Goal: Task Accomplishment & Management: Manage account settings

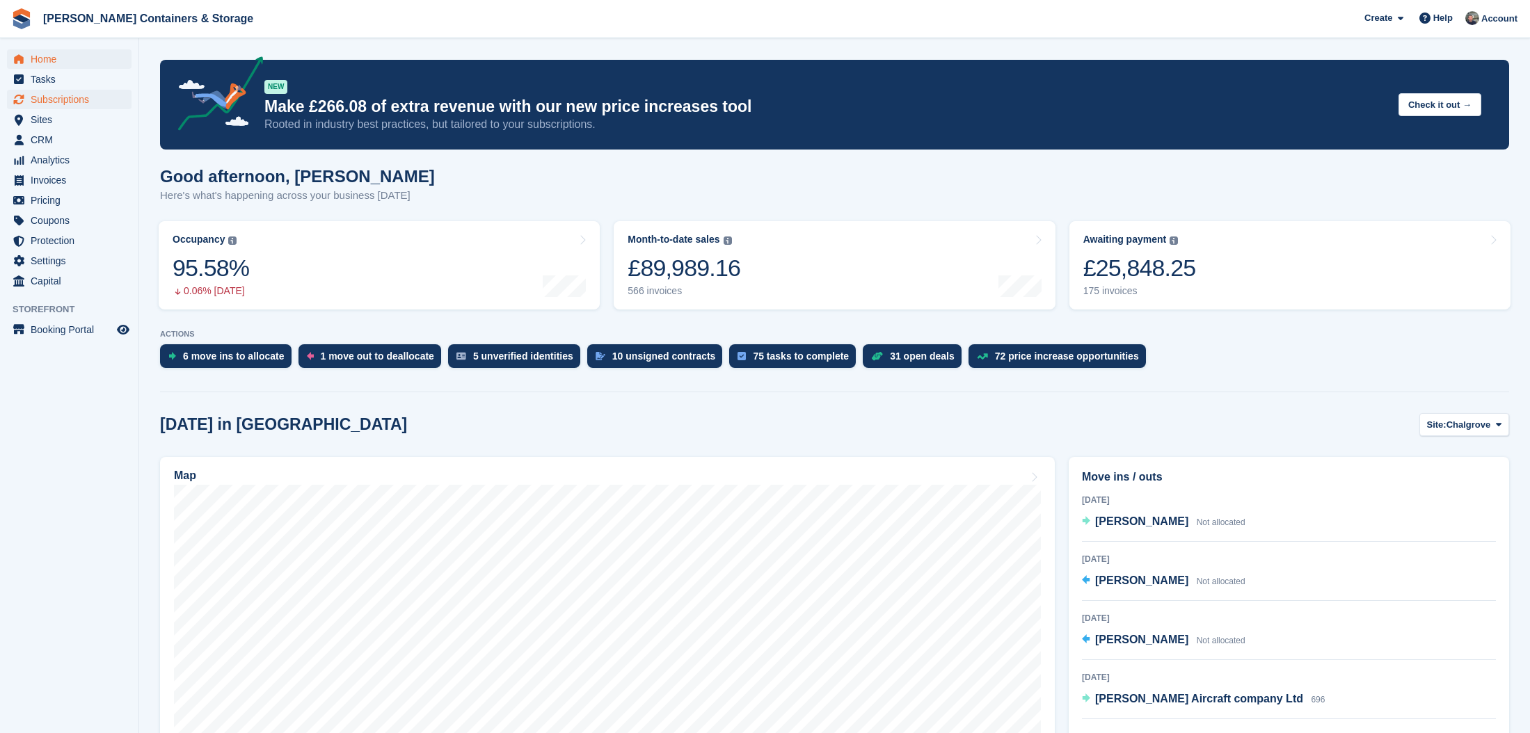
scroll to position [3, 1]
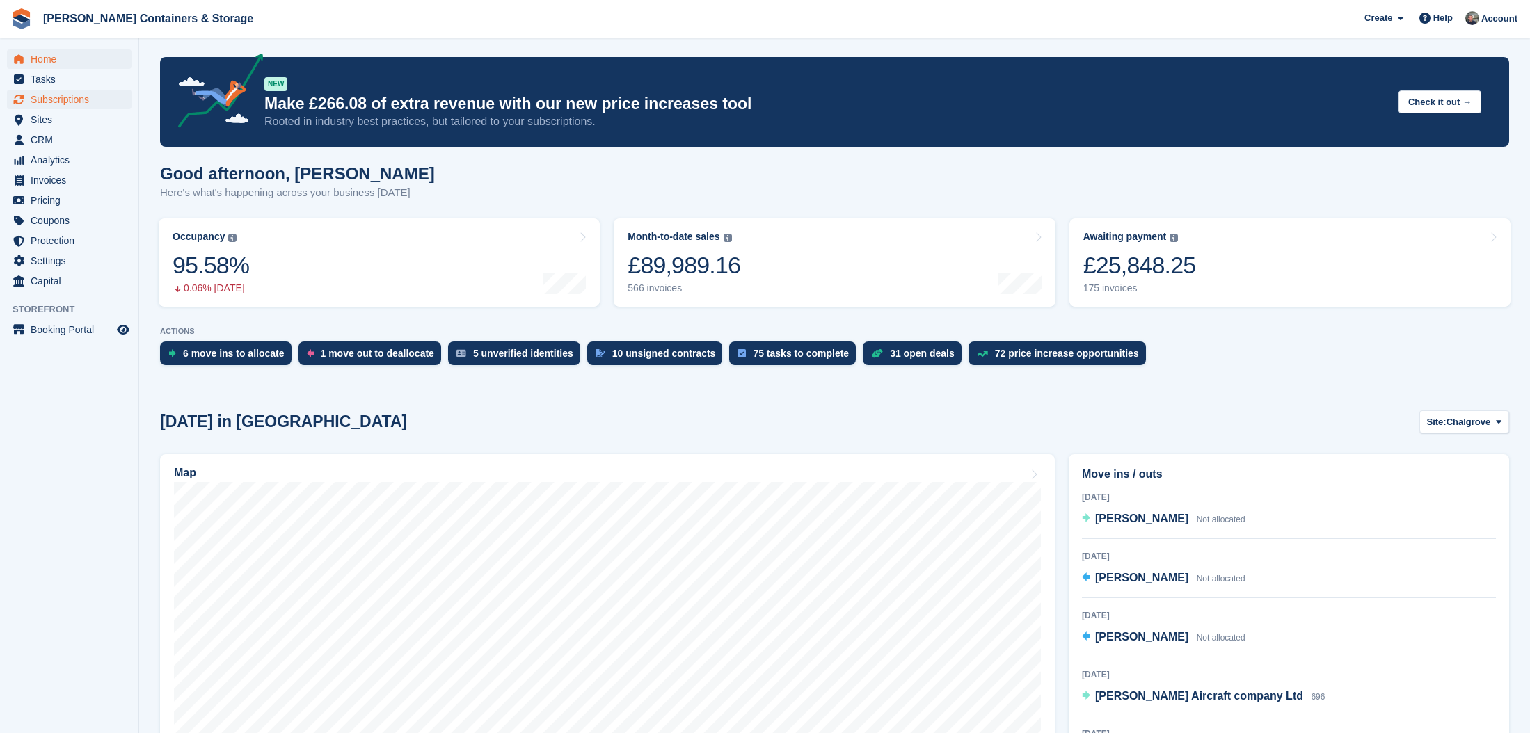
click at [79, 91] on span "Subscriptions" at bounding box center [72, 99] width 83 height 19
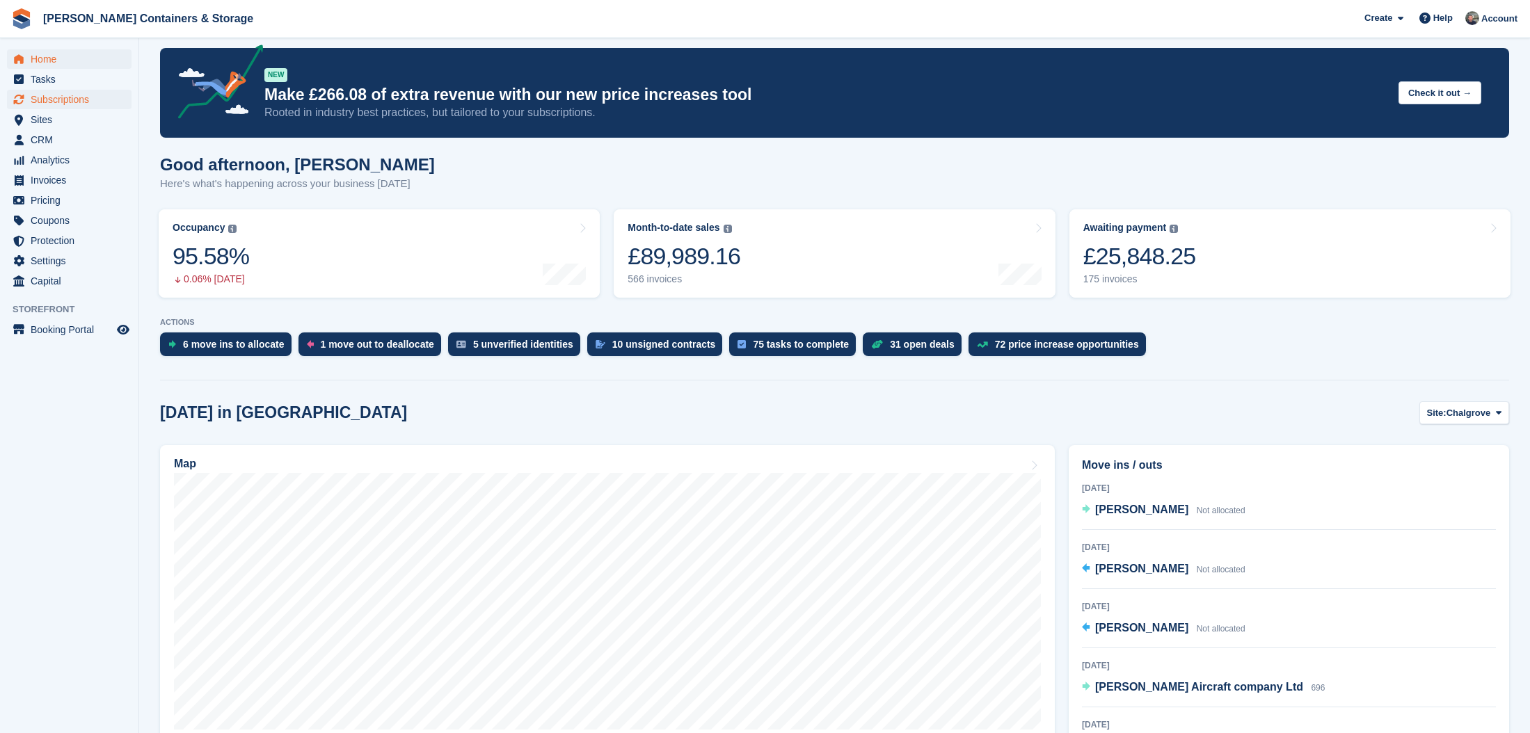
scroll to position [16, 0]
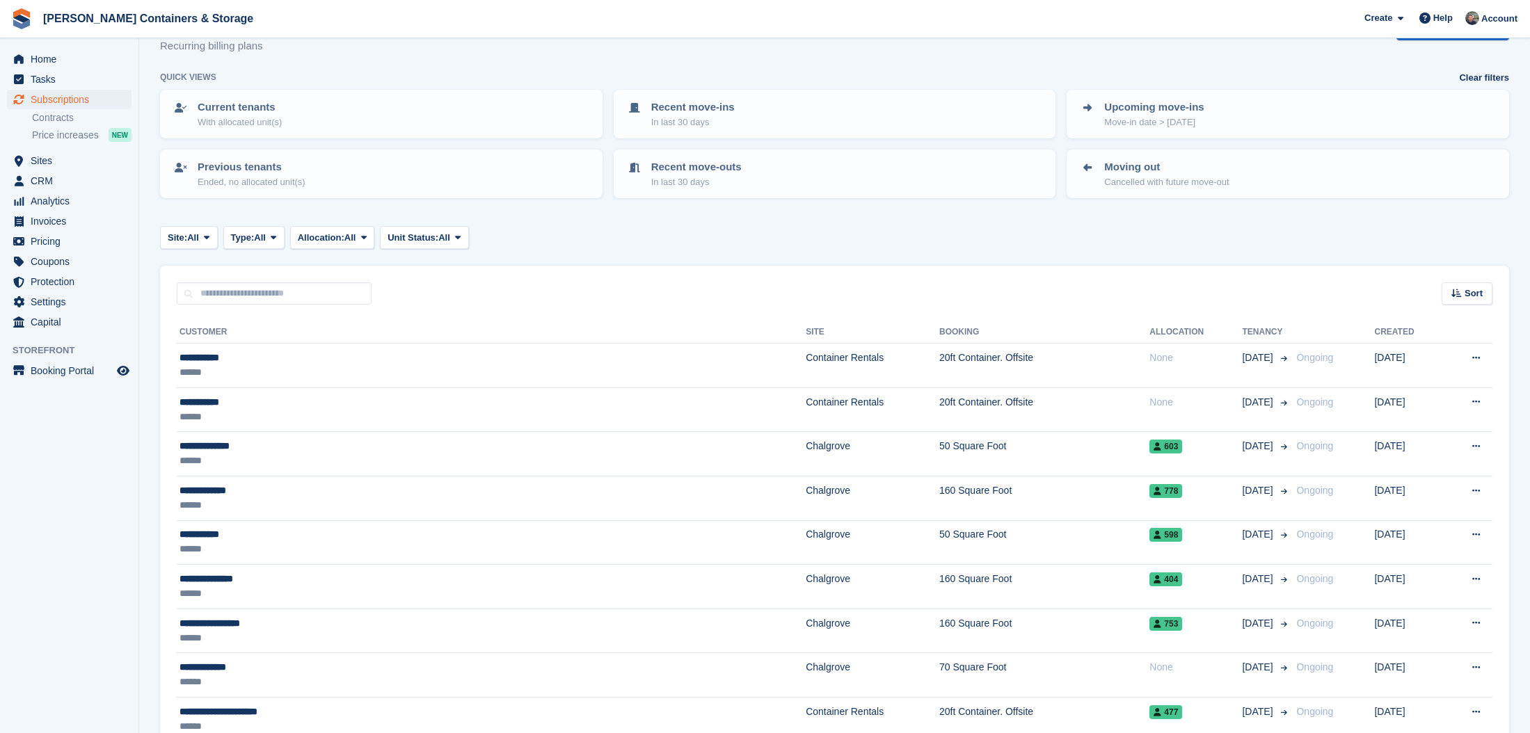
scroll to position [49, 0]
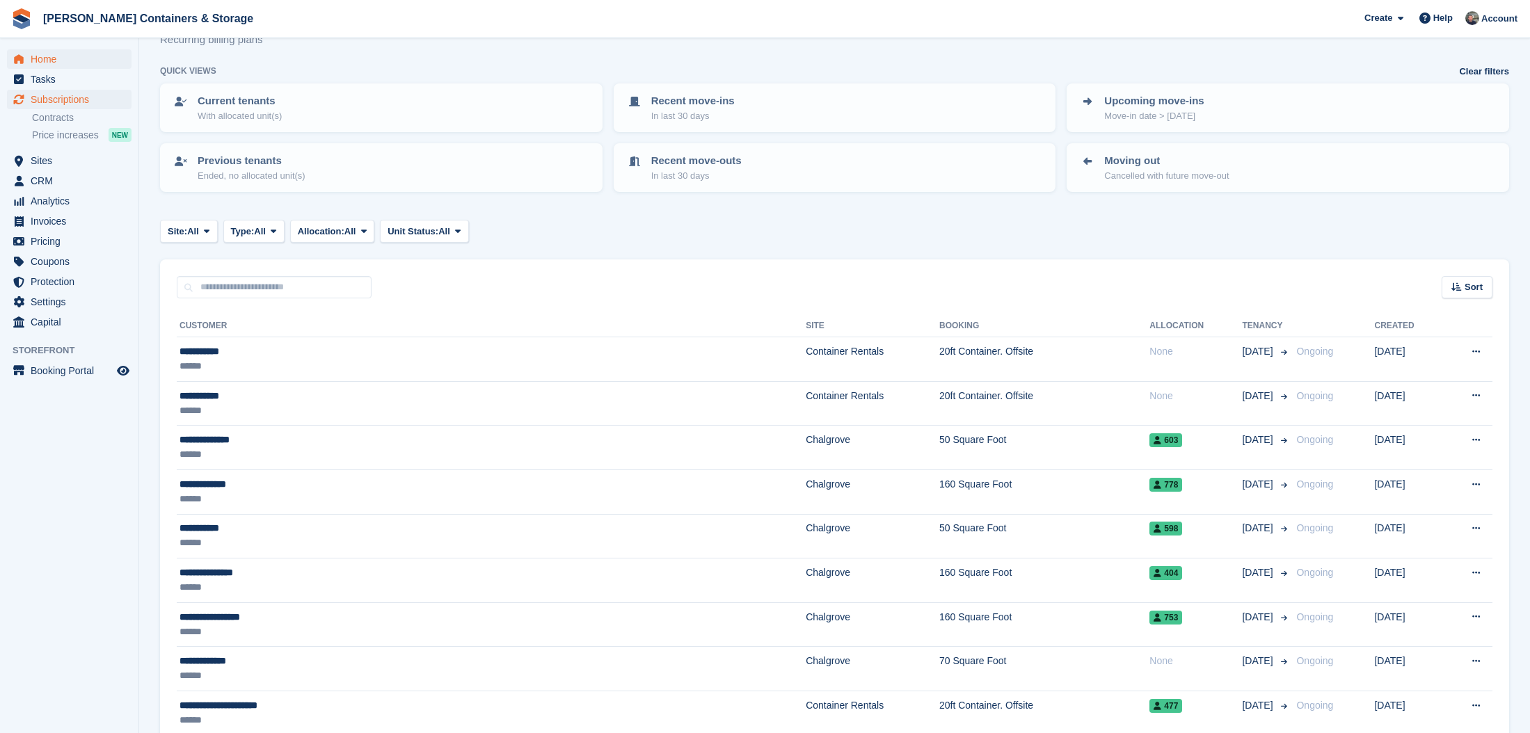
click at [81, 55] on span "Home" at bounding box center [72, 58] width 83 height 19
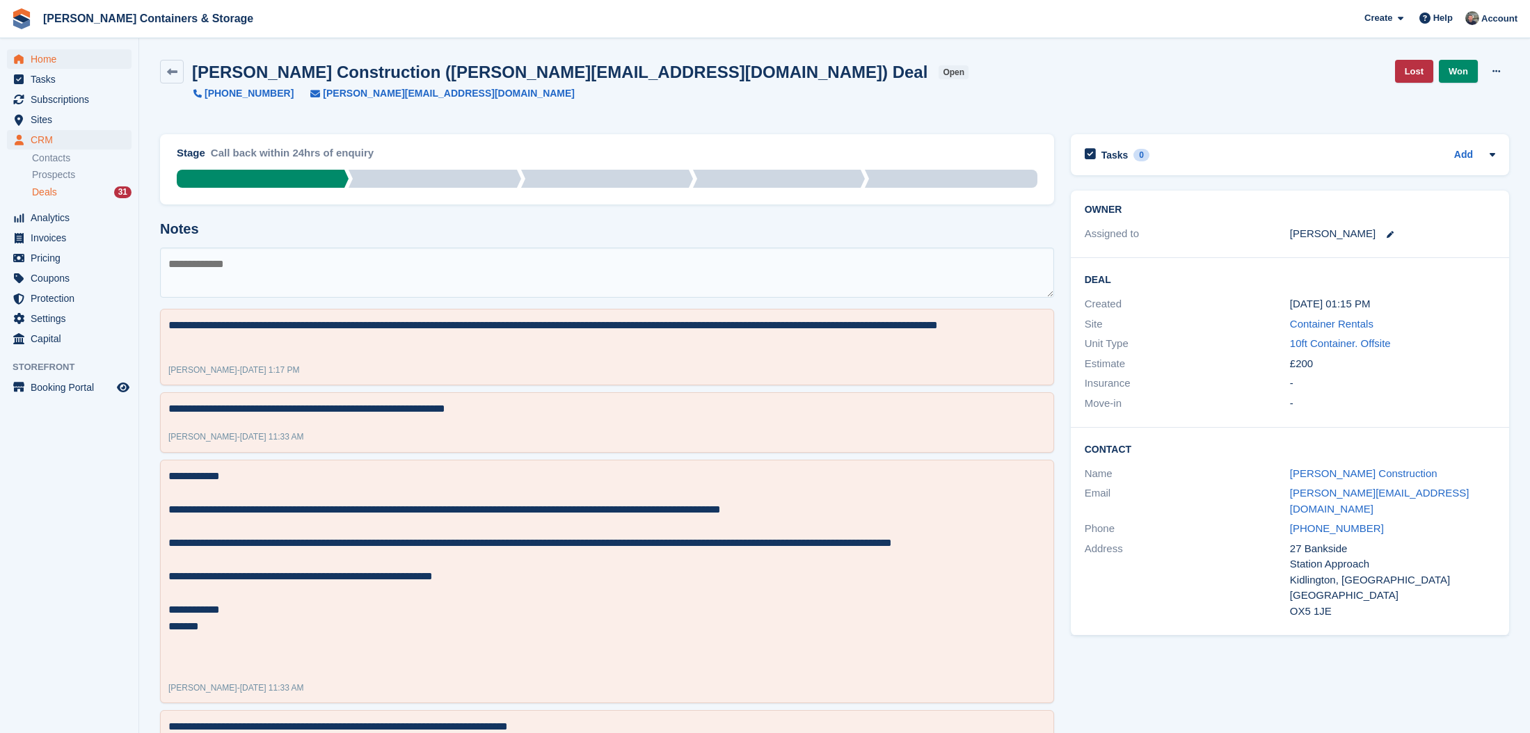
click at [61, 54] on span "Home" at bounding box center [72, 58] width 83 height 19
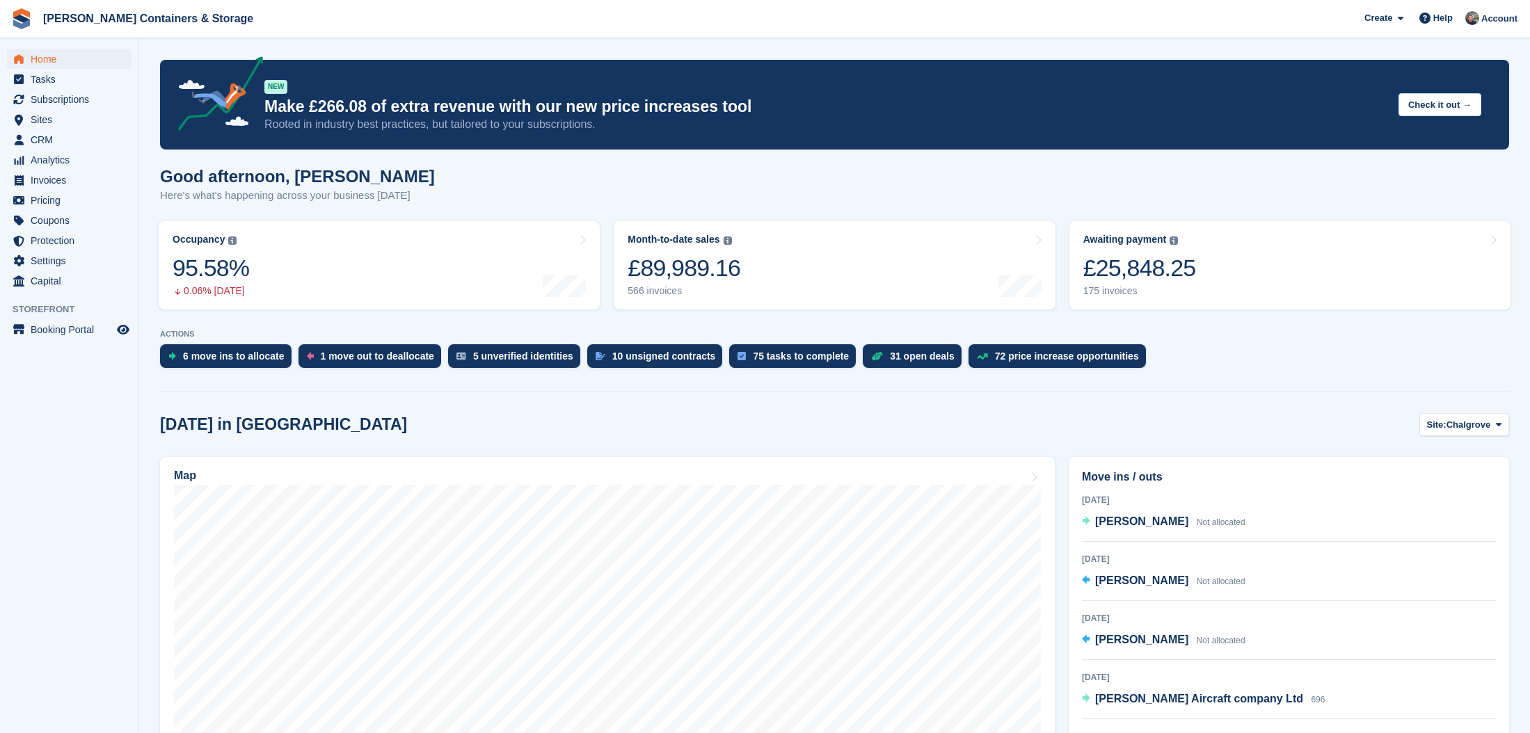
click at [221, 342] on div "ACTIONS 6 move ins to [GEOGRAPHIC_DATA] 1 move out to deallocate 5 unverified i…" at bounding box center [834, 352] width 1349 height 45
click at [218, 353] on div "6 move ins to allocate" at bounding box center [234, 356] width 102 height 11
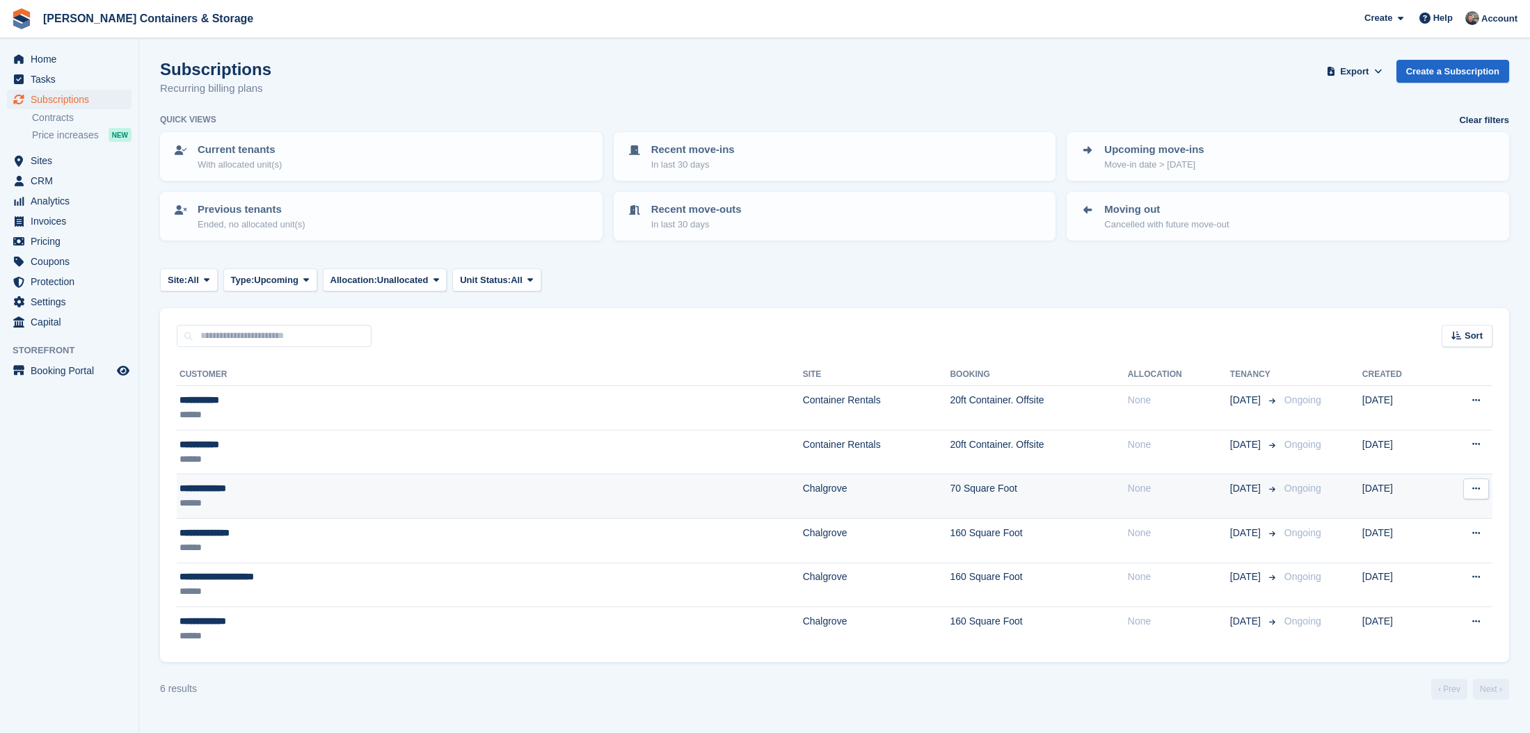
click at [300, 484] on div "**********" at bounding box center [343, 488] width 328 height 15
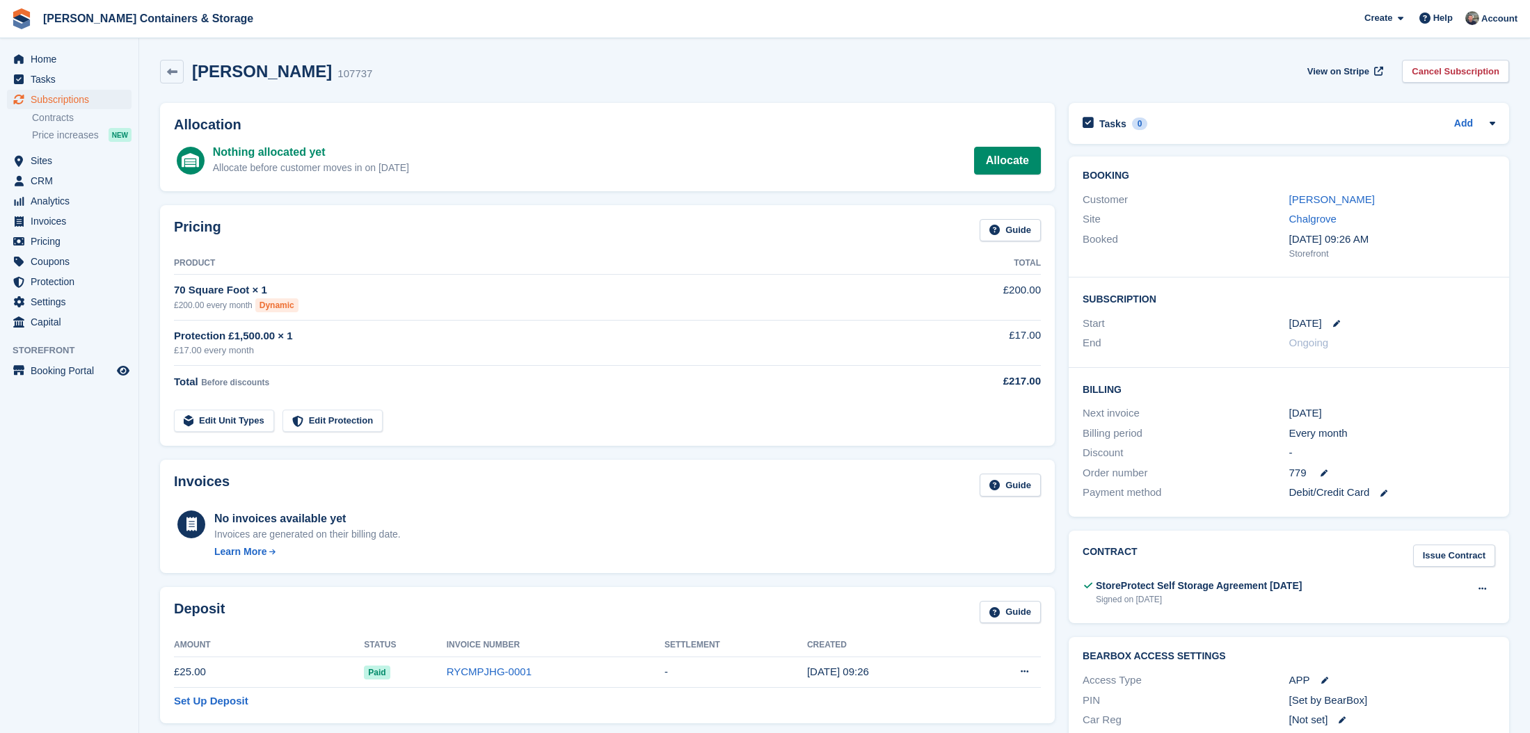
click at [1044, 157] on div "Allocation Nothing allocated yet Allocate before customer moves in on 26 Sep Al…" at bounding box center [607, 147] width 895 height 88
click at [1323, 470] on icon at bounding box center [1323, 473] width 7 height 7
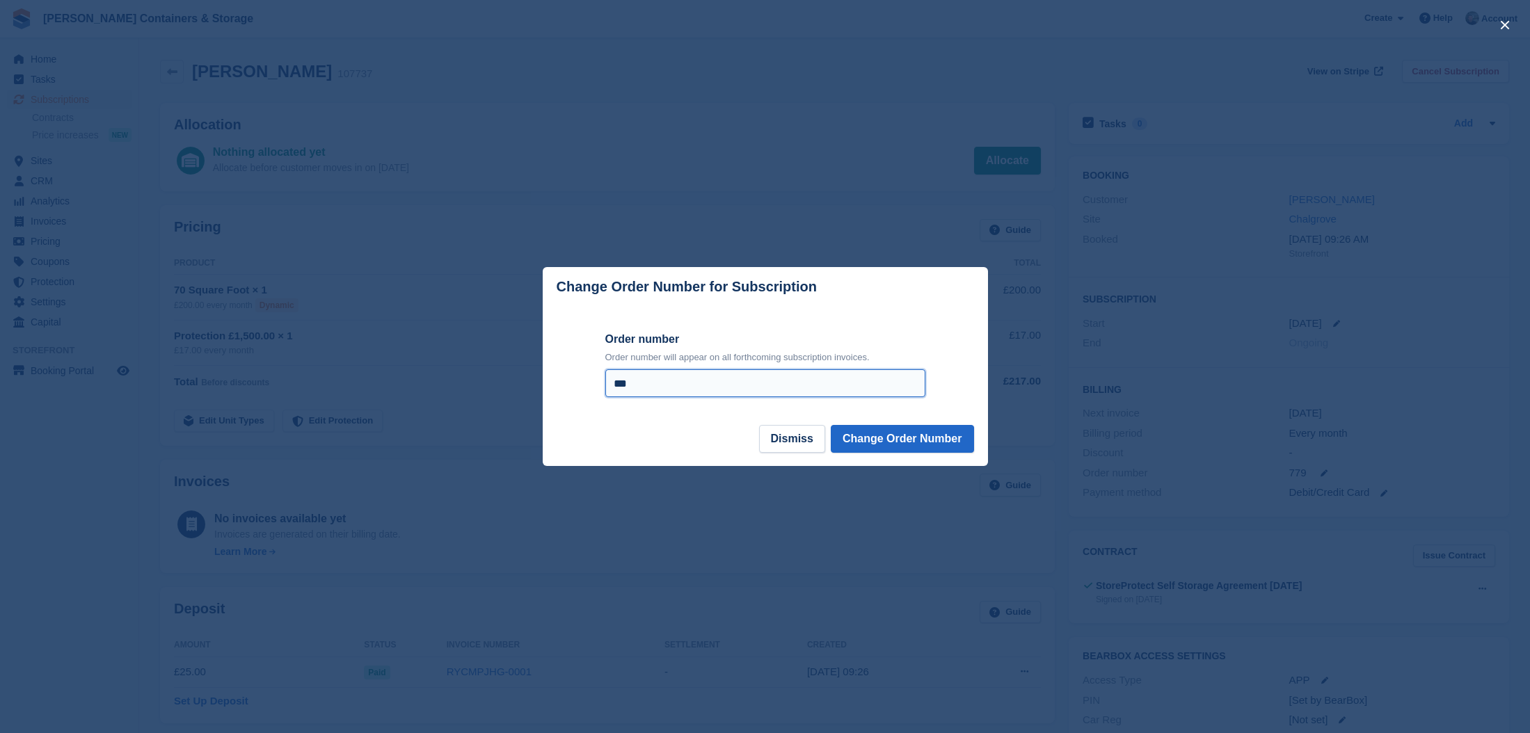
click at [671, 385] on input "***" at bounding box center [765, 383] width 320 height 28
type input "*"
click at [877, 420] on div "Order number Order number will appear on all forthcoming subscription invoices." at bounding box center [765, 366] width 348 height 119
click at [886, 434] on button "Change Order Number" at bounding box center [902, 439] width 143 height 28
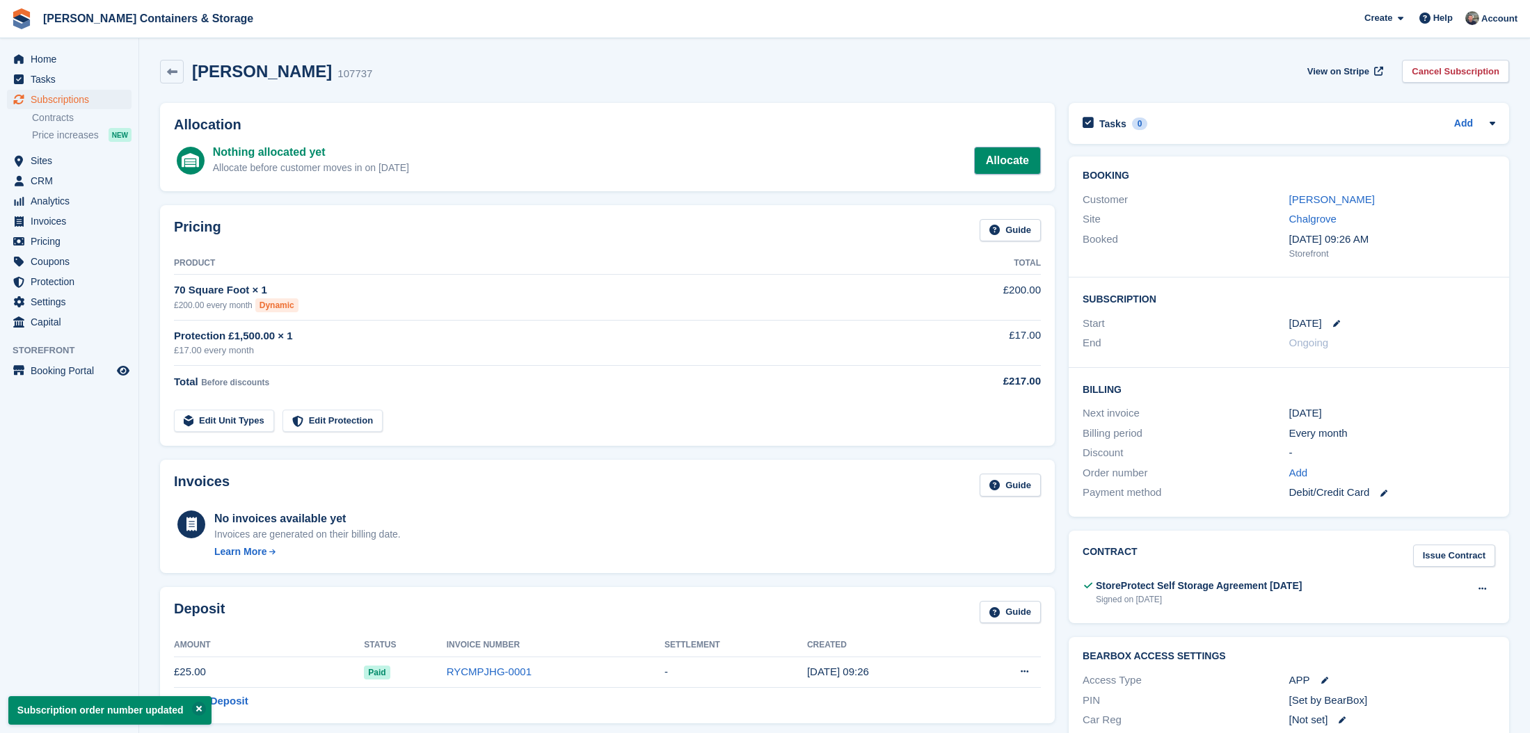
click at [995, 171] on link "Allocate" at bounding box center [1007, 161] width 67 height 28
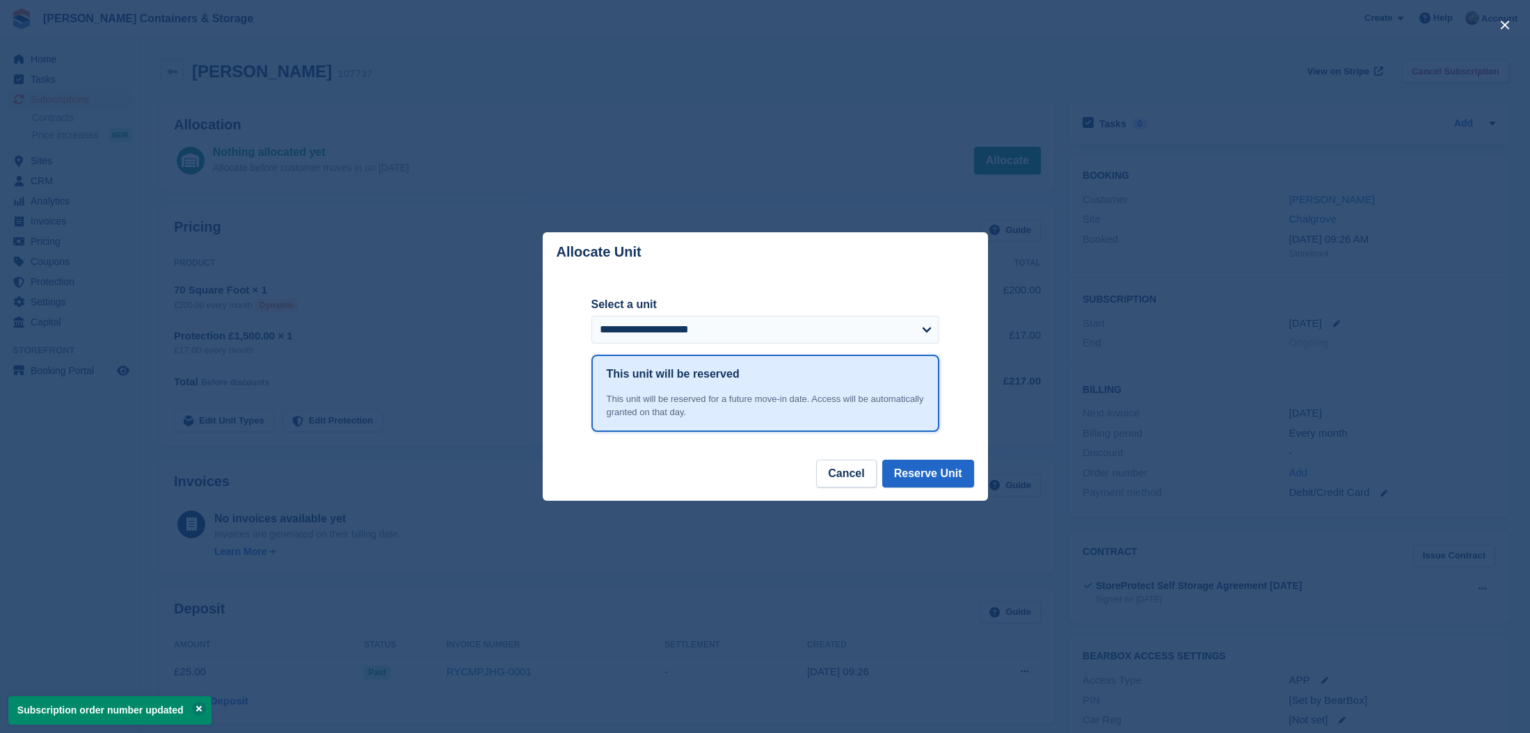
click at [842, 464] on button "Cancel" at bounding box center [846, 474] width 60 height 28
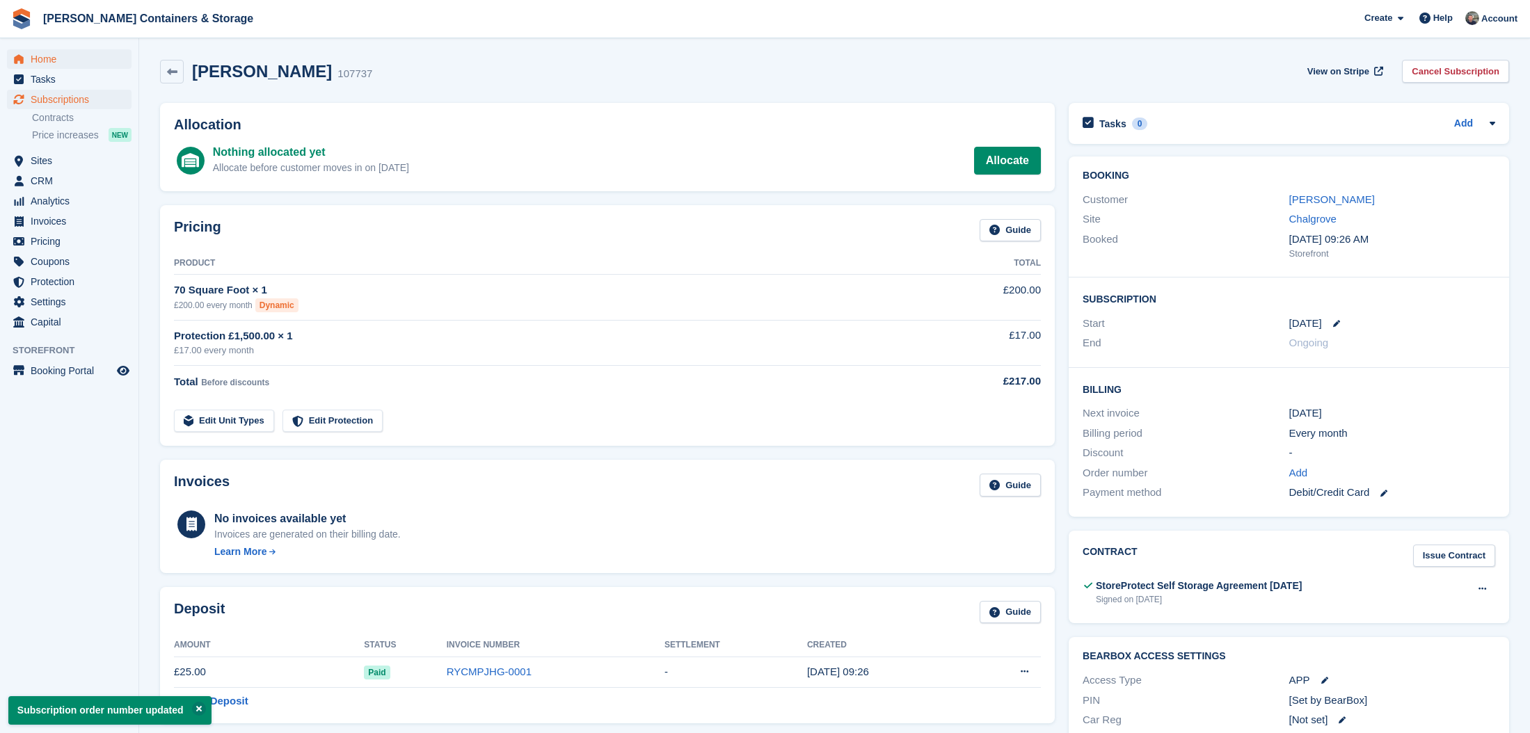
click at [73, 62] on span "Home" at bounding box center [72, 58] width 83 height 19
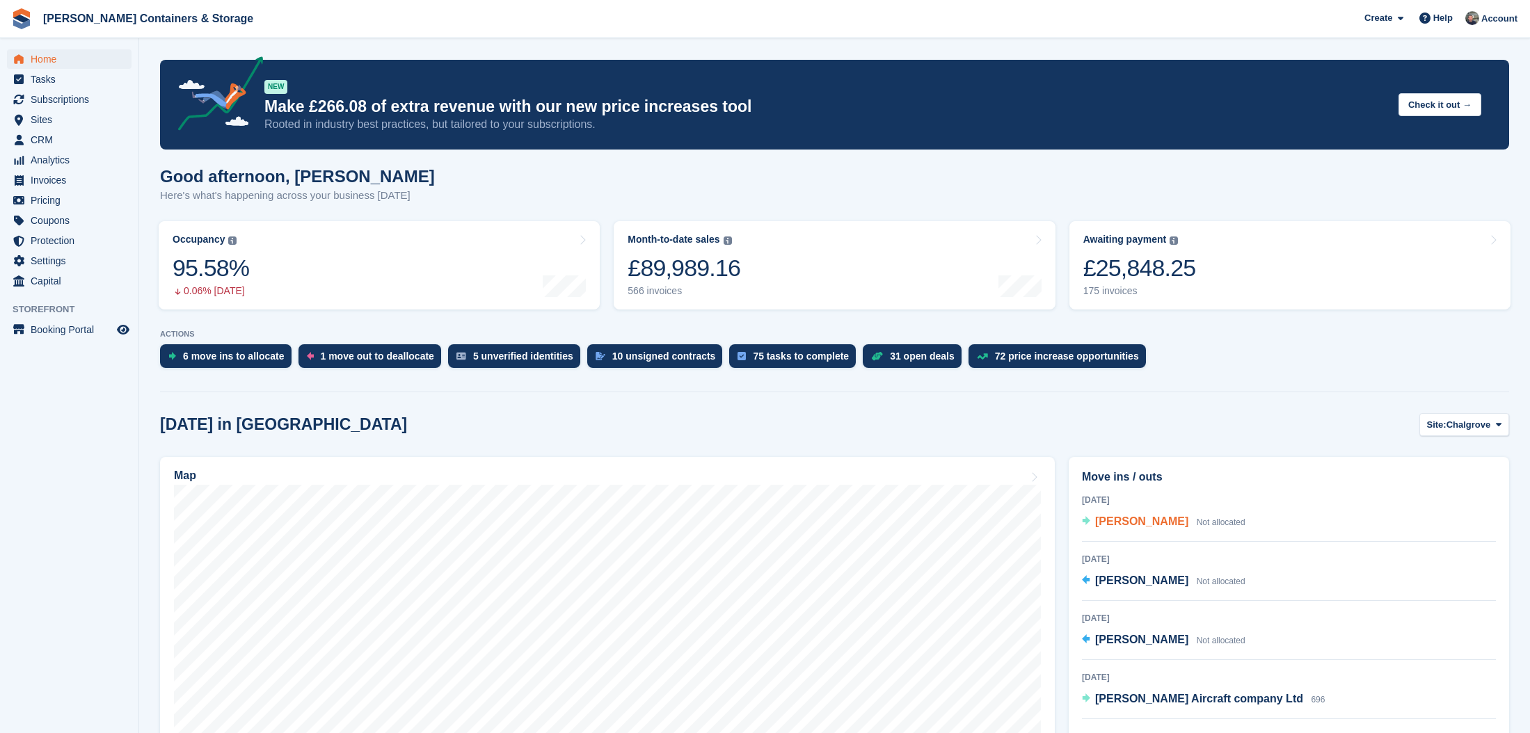
scroll to position [1, 0]
click at [1134, 522] on span "[PERSON_NAME]" at bounding box center [1141, 521] width 93 height 12
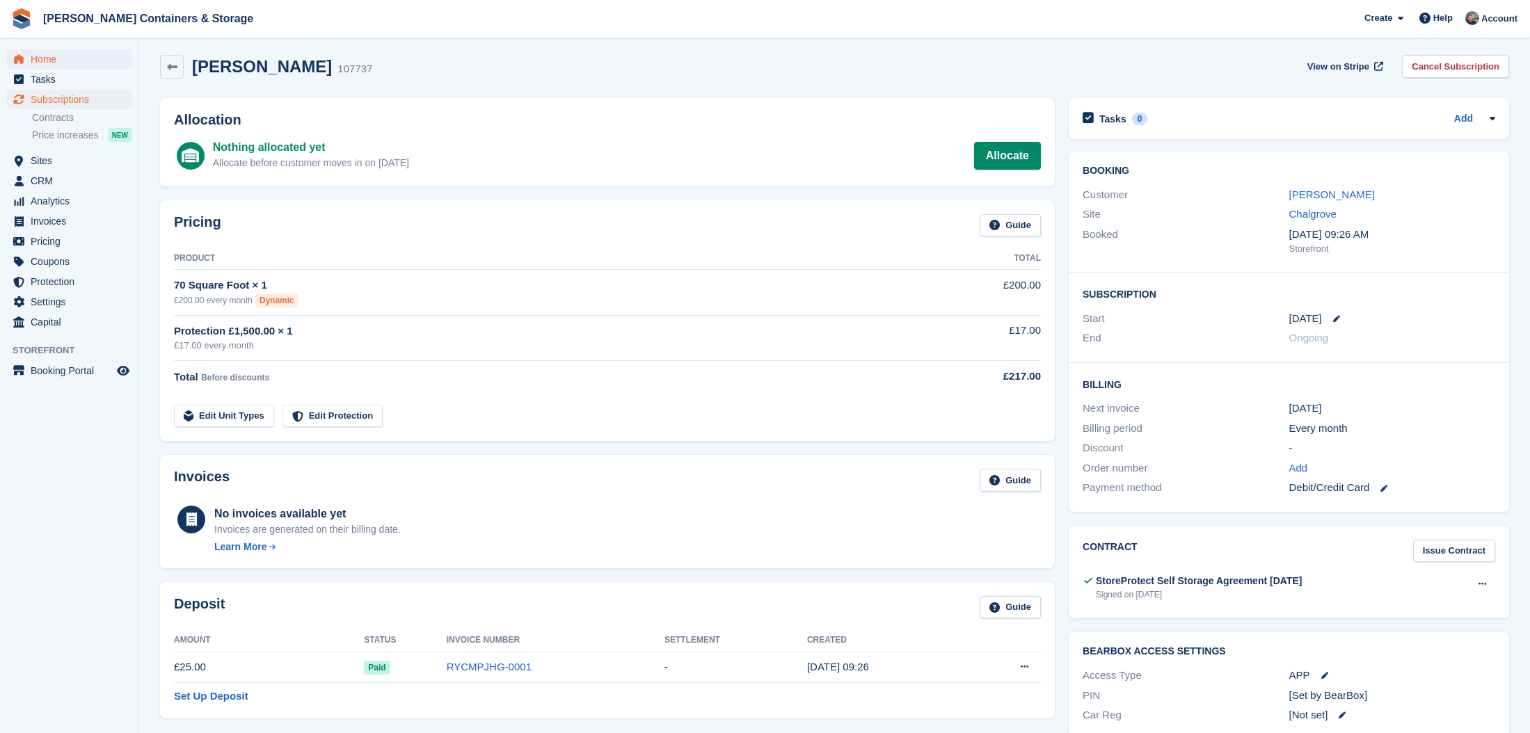
scroll to position [5, 0]
click at [48, 54] on span "Home" at bounding box center [72, 58] width 83 height 19
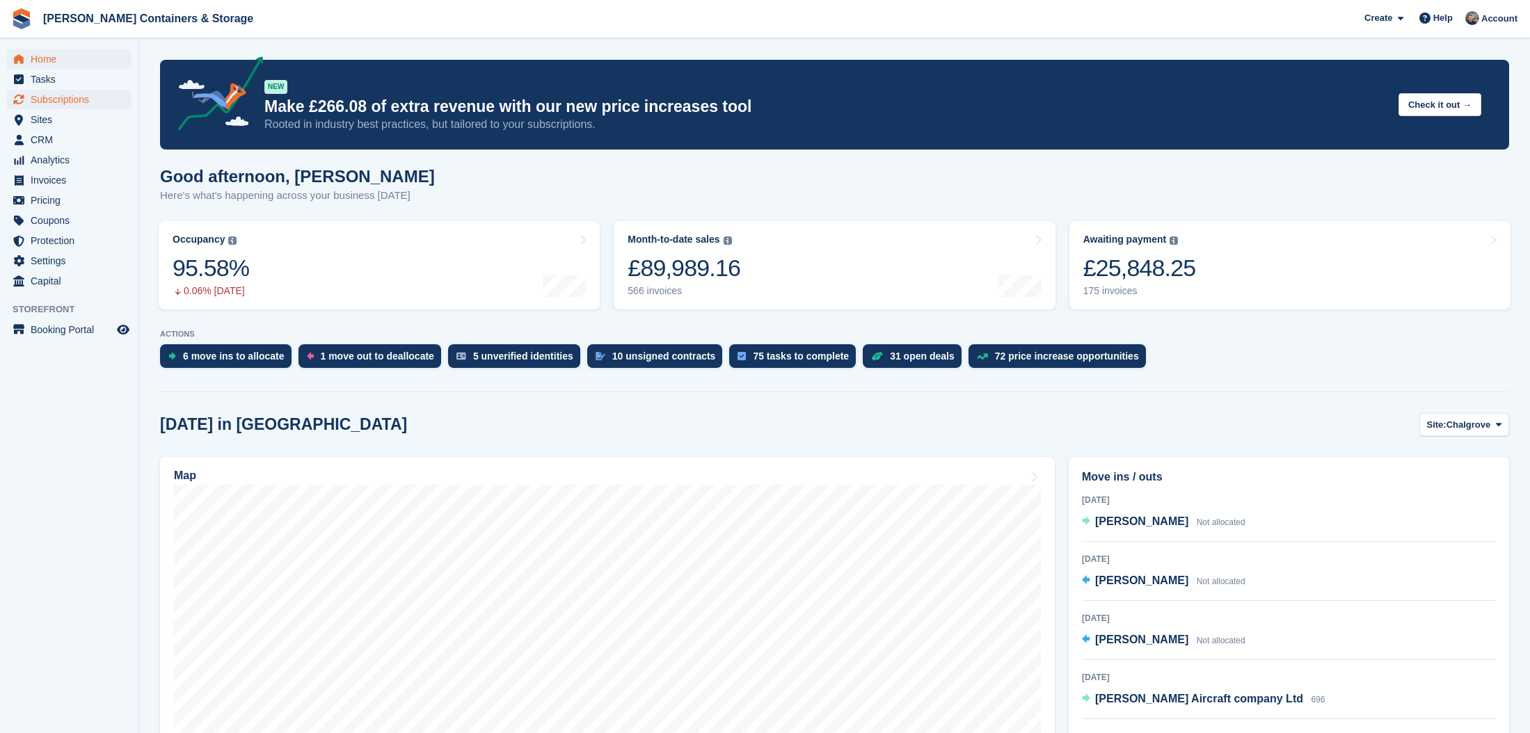
click at [99, 100] on span "Subscriptions" at bounding box center [72, 99] width 83 height 19
